Goal: Transaction & Acquisition: Purchase product/service

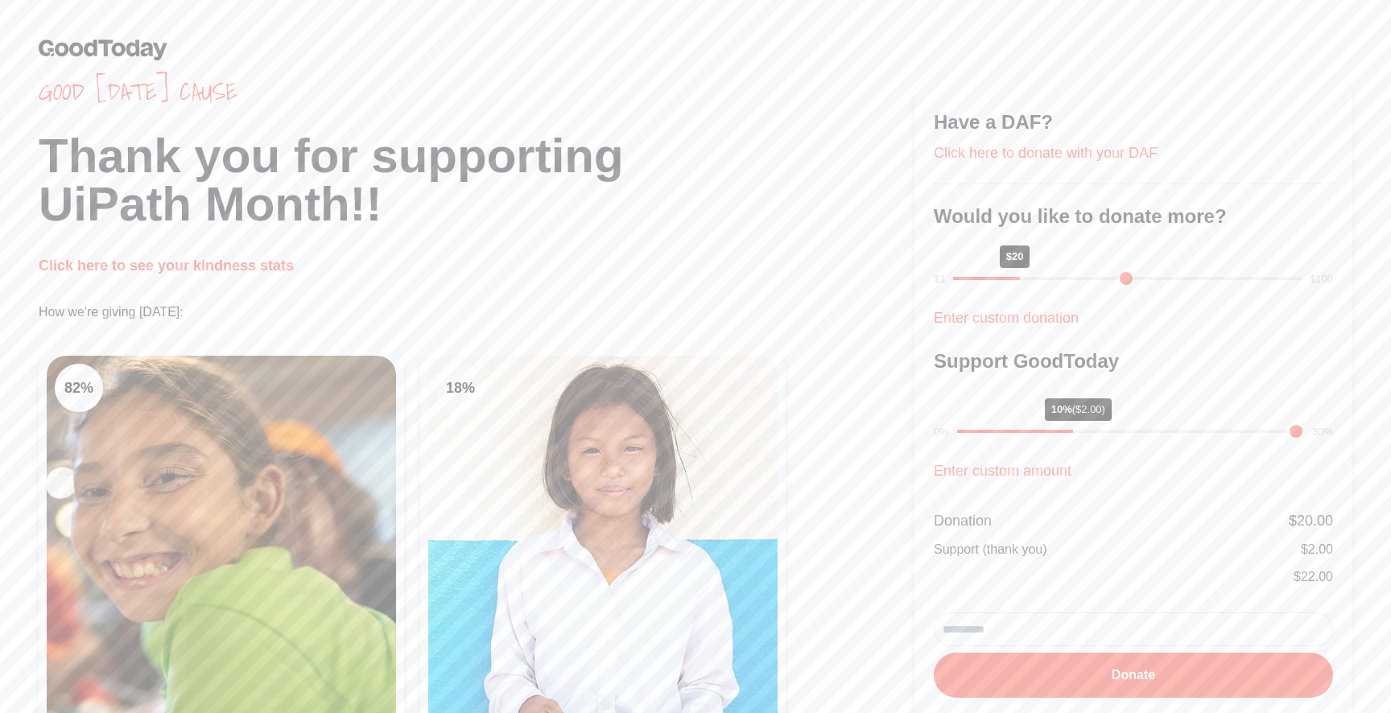
drag, startPoint x: 1066, startPoint y: 279, endPoint x: 1024, endPoint y: 279, distance: 41.8
type input "**"
click at [1024, 279] on input "range" at bounding box center [1127, 278] width 348 height 3
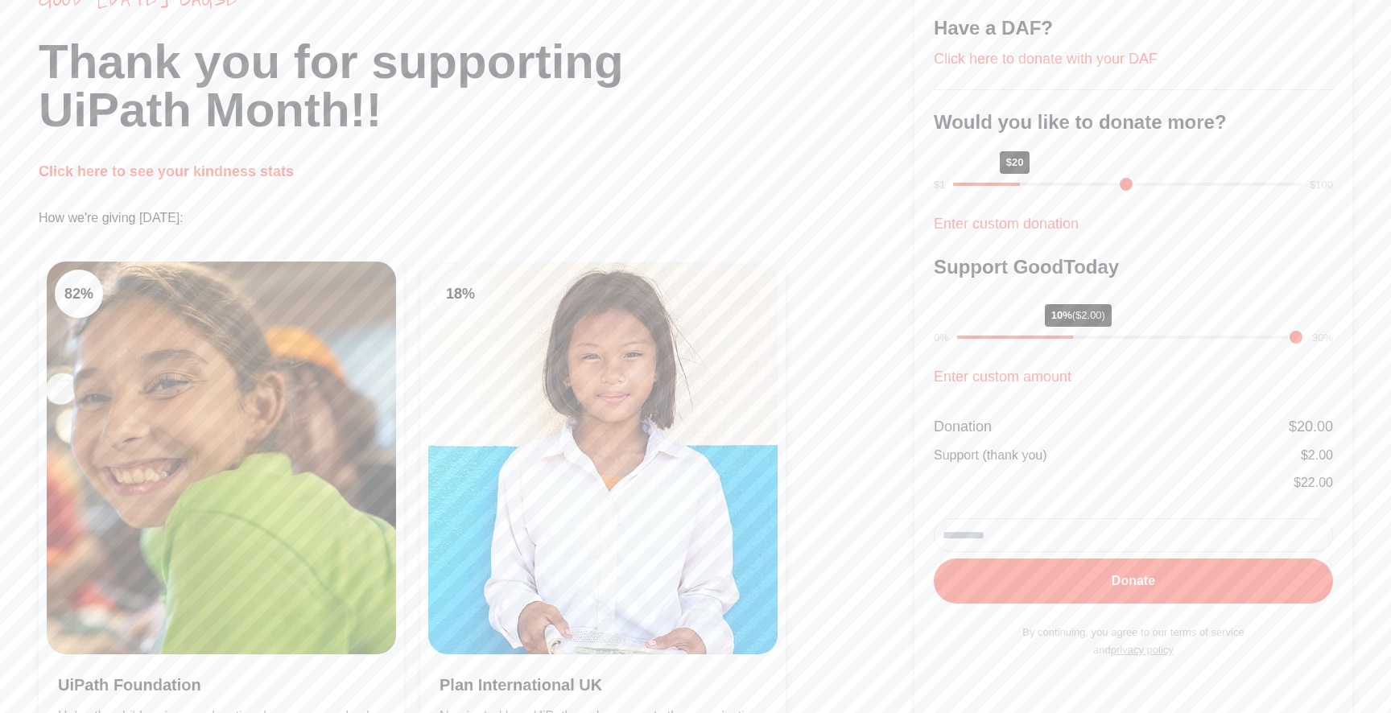
scroll to position [97, 0]
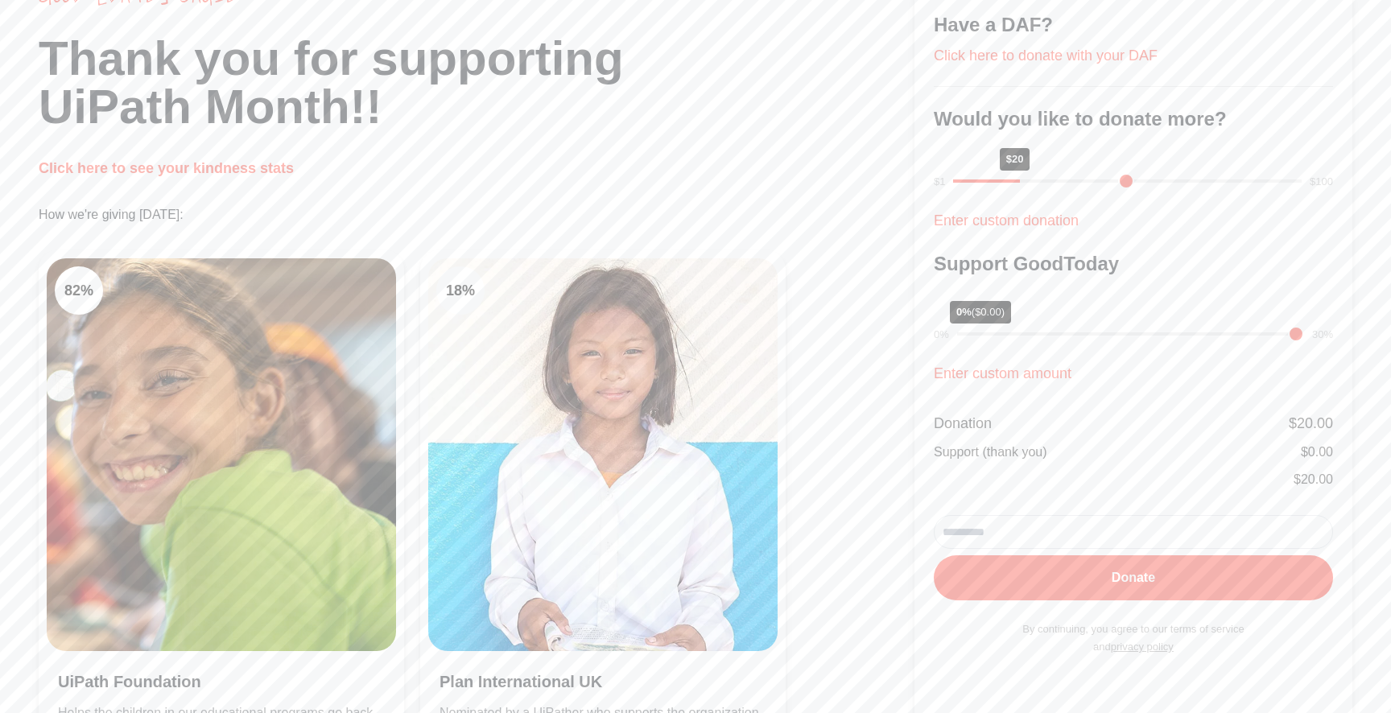
drag, startPoint x: 1065, startPoint y: 332, endPoint x: 868, endPoint y: 356, distance: 197.7
type input "*"
click at [868, 356] on div "Good [DATE] cause Thank you for supporting UiPath Month!! Click here to see you…" at bounding box center [695, 405] width 1391 height 1005
click at [1038, 538] on input "email" at bounding box center [1132, 532] width 399 height 34
type input "**********"
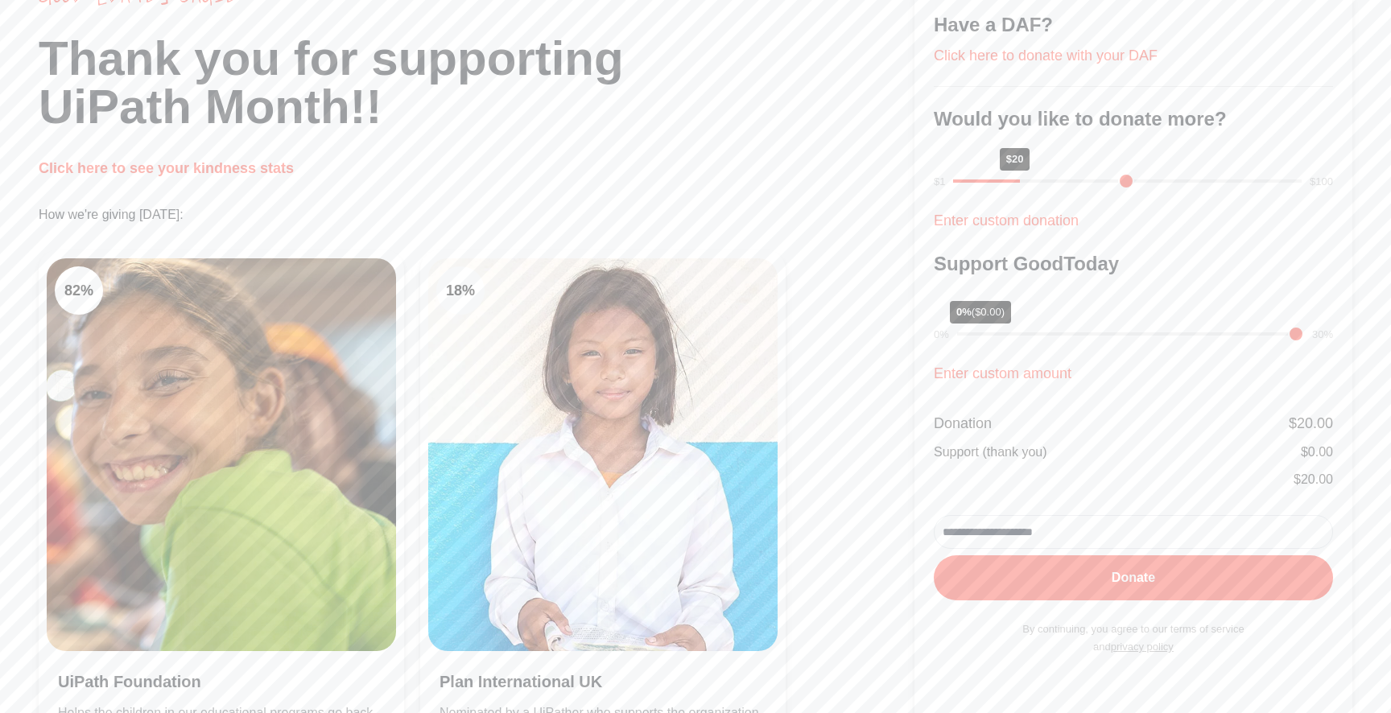
click at [898, 559] on div "82 % UiPath Foundation Helps the children in our educational programs go back t…" at bounding box center [477, 546] width 876 height 593
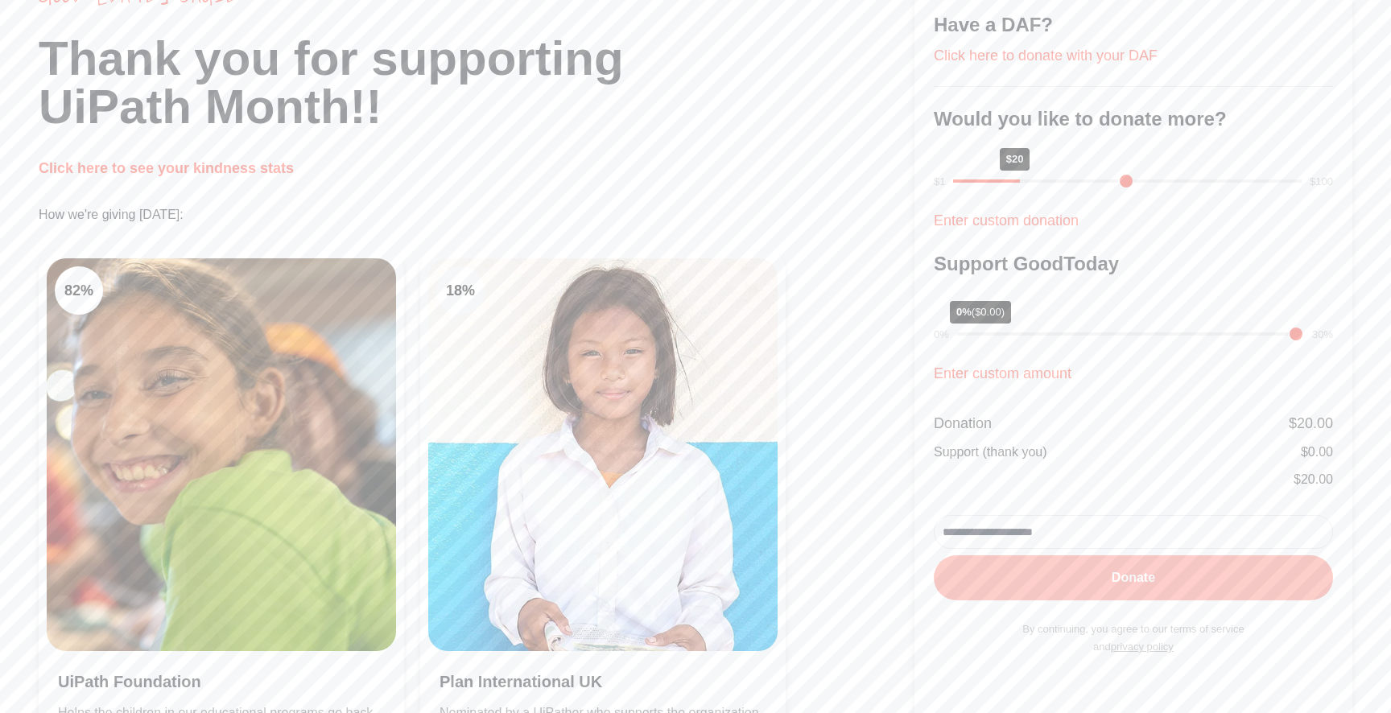
click at [1031, 567] on button "Donate" at bounding box center [1132, 577] width 399 height 45
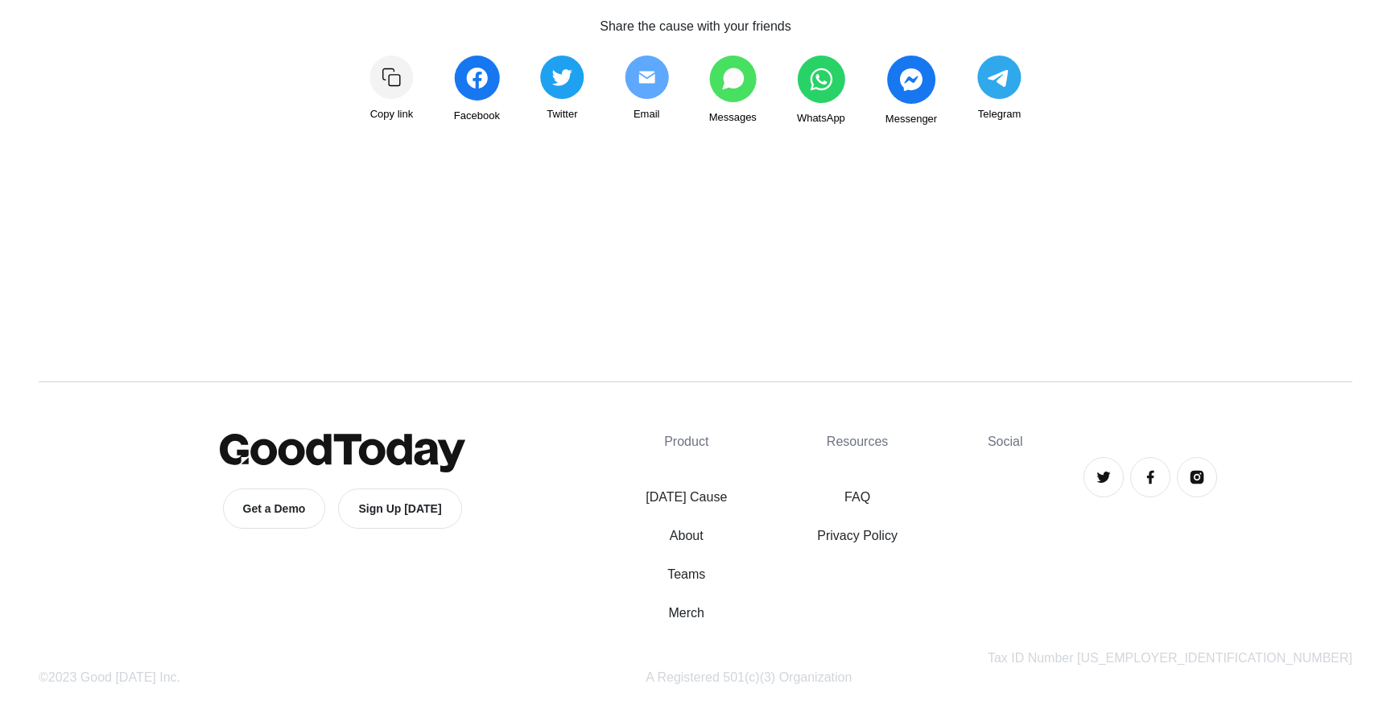
scroll to position [193, 0]
